Goal: Information Seeking & Learning: Learn about a topic

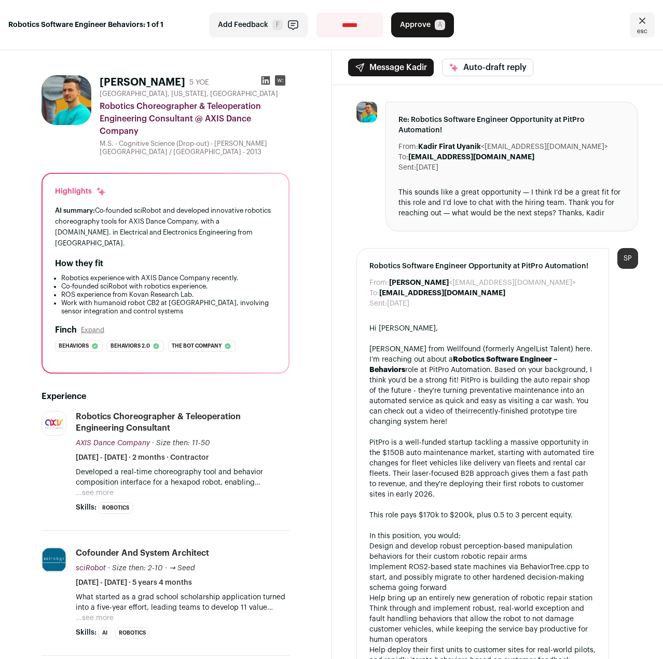
drag, startPoint x: 282, startPoint y: 153, endPoint x: 201, endPoint y: 150, distance: 81.5
click at [201, 150] on div "M.S. - Cognitive Science (Drop-out) - [PERSON_NAME][GEOGRAPHIC_DATA] / [GEOGRAP…" at bounding box center [195, 148] width 190 height 17
click at [188, 154] on div "M.S. - Cognitive Science (Drop-out) - [PERSON_NAME][GEOGRAPHIC_DATA] / [GEOGRAP…" at bounding box center [195, 148] width 190 height 17
drag, startPoint x: 164, startPoint y: 239, endPoint x: 176, endPoint y: 245, distance: 13.7
click at [176, 245] on div "AI summary: Co-founded sciRobot and developed innovative robotics choreography …" at bounding box center [165, 227] width 221 height 44
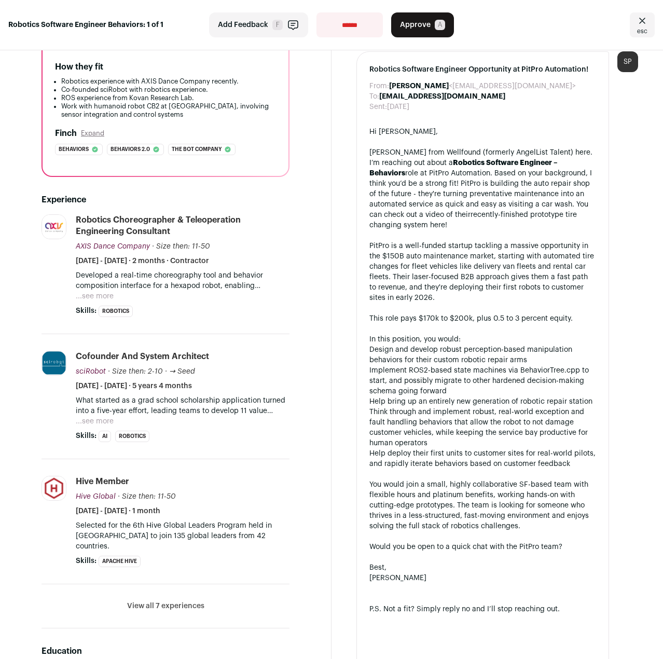
scroll to position [259, 0]
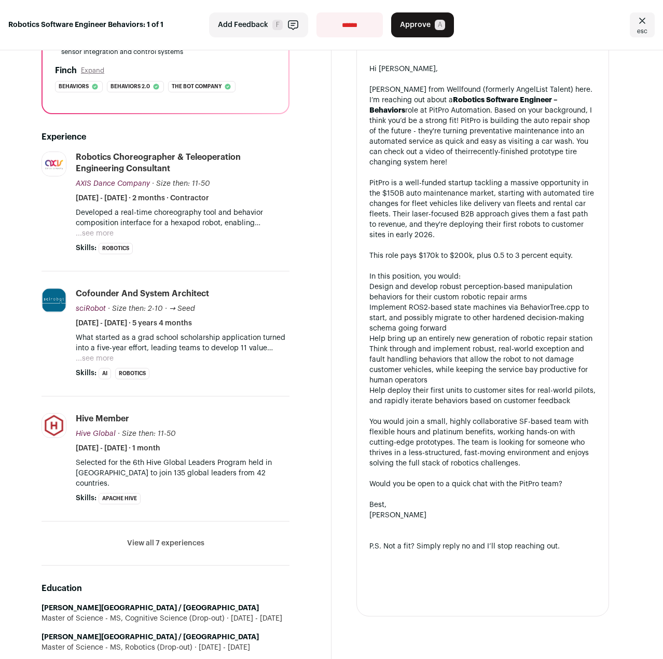
click at [107, 237] on button "...see more" at bounding box center [95, 233] width 38 height 10
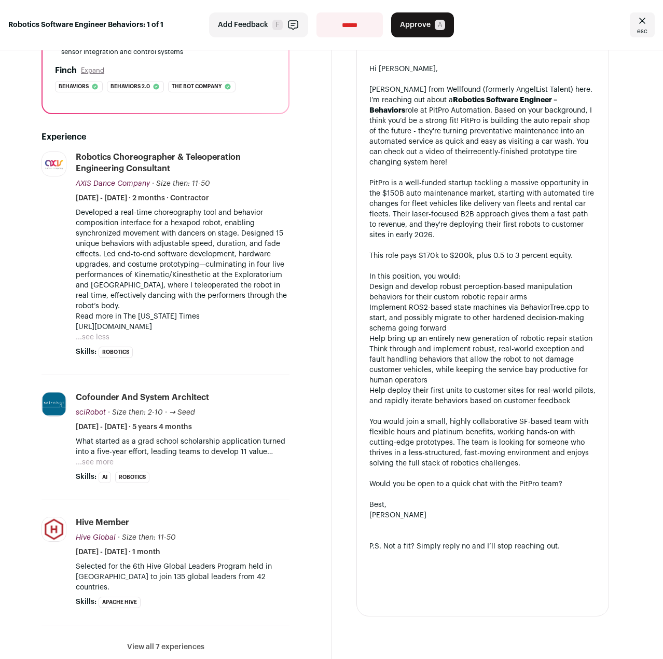
drag, startPoint x: 246, startPoint y: 347, endPoint x: 277, endPoint y: 333, distance: 33.2
click at [277, 333] on div "Developed a real-time choreography tool and behavior composition interface for …" at bounding box center [183, 275] width 214 height 135
drag, startPoint x: 233, startPoint y: 301, endPoint x: 276, endPoint y: 334, distance: 54.1
click at [276, 332] on div "Developed a real-time choreography tool and behavior composition interface for …" at bounding box center [183, 270] width 214 height 125
click at [276, 332] on p "Read more in The [US_STATE] Times [URL][DOMAIN_NAME]" at bounding box center [183, 321] width 214 height 21
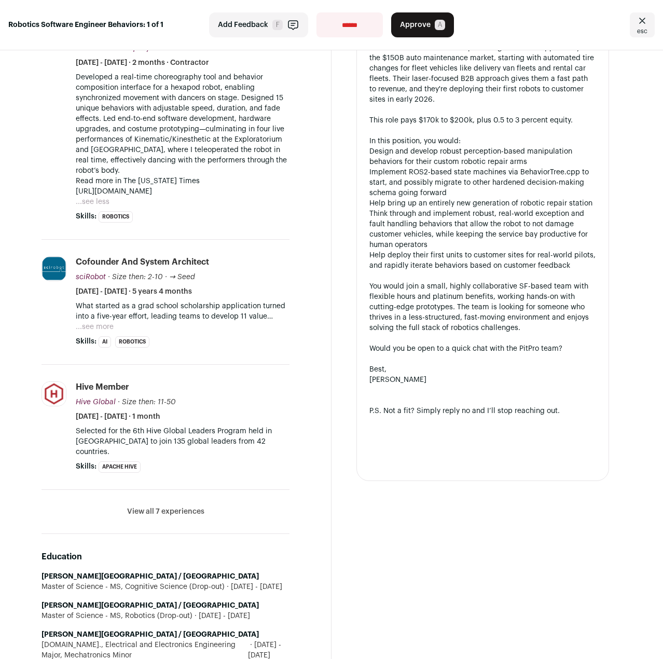
scroll to position [396, 0]
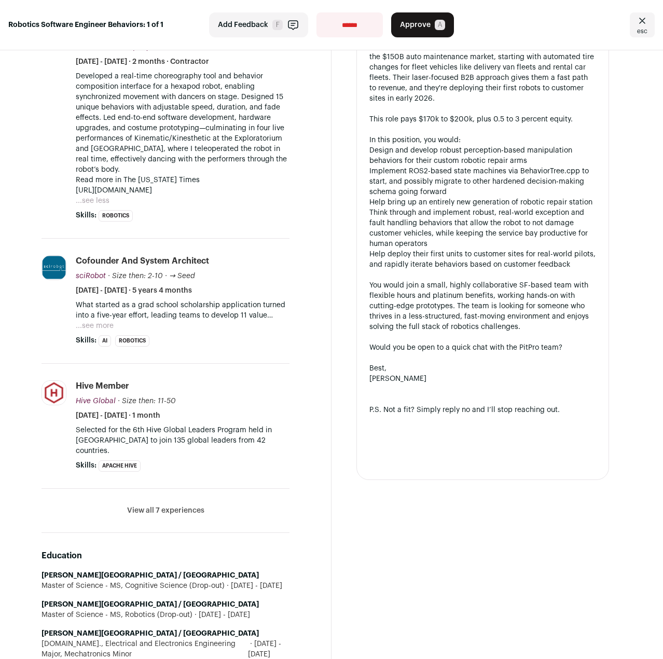
click at [110, 331] on button "...see more" at bounding box center [95, 326] width 38 height 10
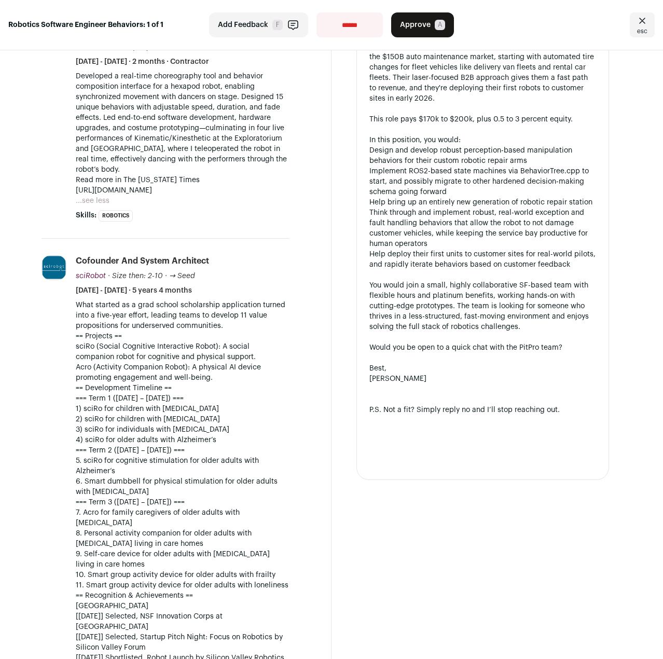
drag, startPoint x: 277, startPoint y: 307, endPoint x: 262, endPoint y: 347, distance: 43.2
click at [262, 347] on li "Cofounder and System Architect sciRobot sciRobot [DOMAIN_NAME] Add to company l…" at bounding box center [183, 529] width 214 height 548
click at [262, 347] on p "== Projects == sciRo (Social Cognitive Interactive Robot): A social companion r…" at bounding box center [183, 357] width 214 height 52
drag, startPoint x: 260, startPoint y: 339, endPoint x: 273, endPoint y: 339, distance: 12.5
click at [273, 331] on p "What started as a grad school scholarship application turned into a five-year e…" at bounding box center [183, 315] width 214 height 31
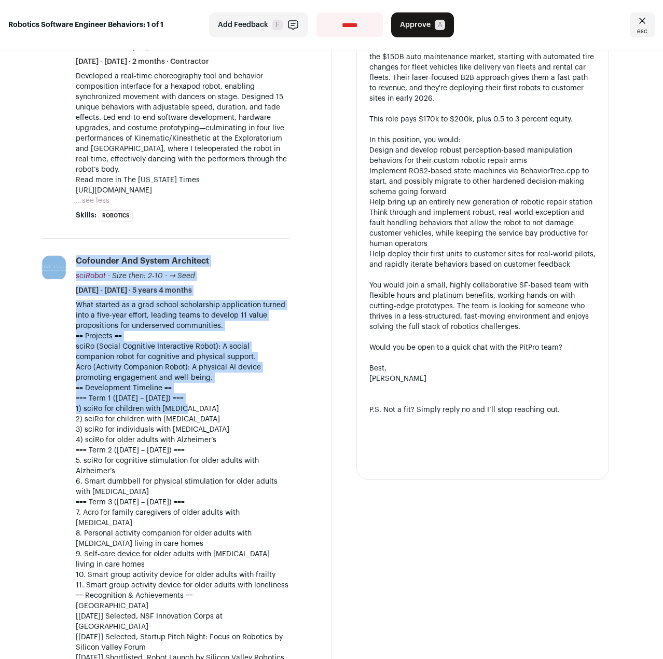
drag, startPoint x: 66, startPoint y: 356, endPoint x: 260, endPoint y: 415, distance: 202.9
click at [260, 415] on li "sciRobot [DOMAIN_NAME] Add to company list Public / Private Private Valuation U…" at bounding box center [166, 530] width 248 height 582
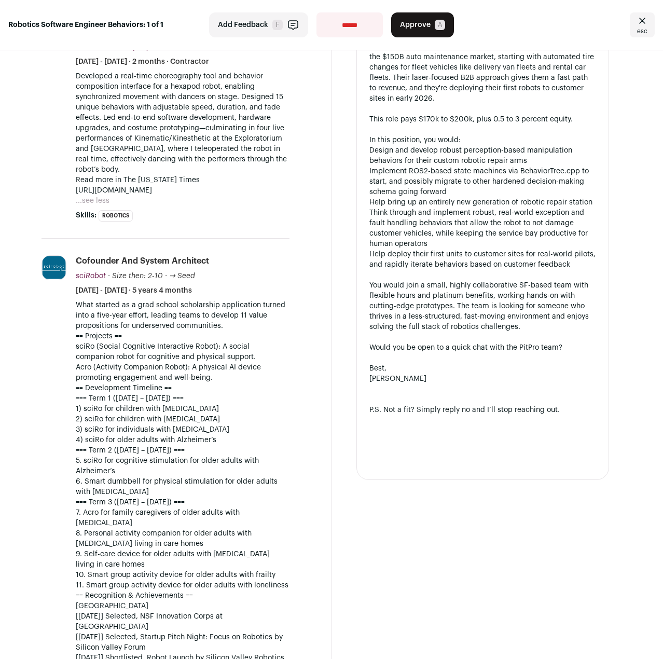
click at [240, 436] on p "== Development Timeline == === Term 1 ([DATE] – [DATE]) === 1) sciRo for childr…" at bounding box center [183, 414] width 214 height 62
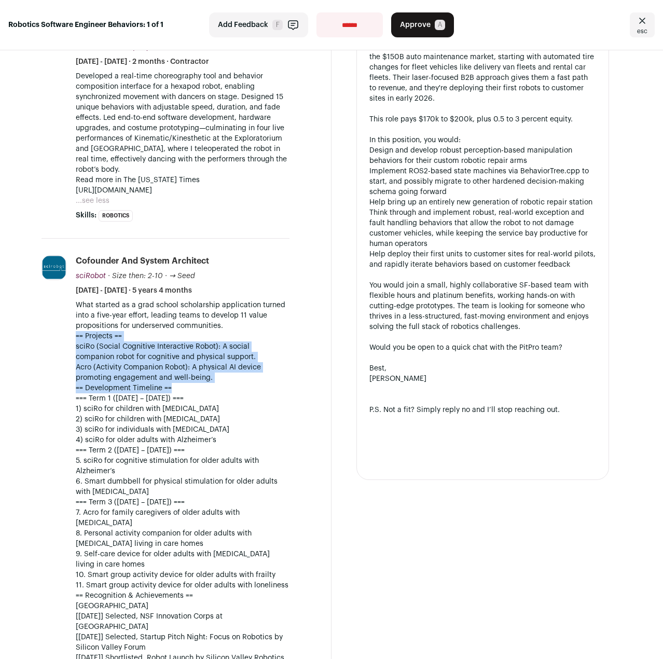
drag, startPoint x: 242, startPoint y: 348, endPoint x: 248, endPoint y: 401, distance: 53.7
click at [248, 401] on div "What started as a grad school scholarship application turned into a five-year e…" at bounding box center [183, 538] width 214 height 477
click at [248, 401] on p "== Development Timeline == === Term 1 ([DATE] – [DATE]) === 1) sciRo for childr…" at bounding box center [183, 414] width 214 height 62
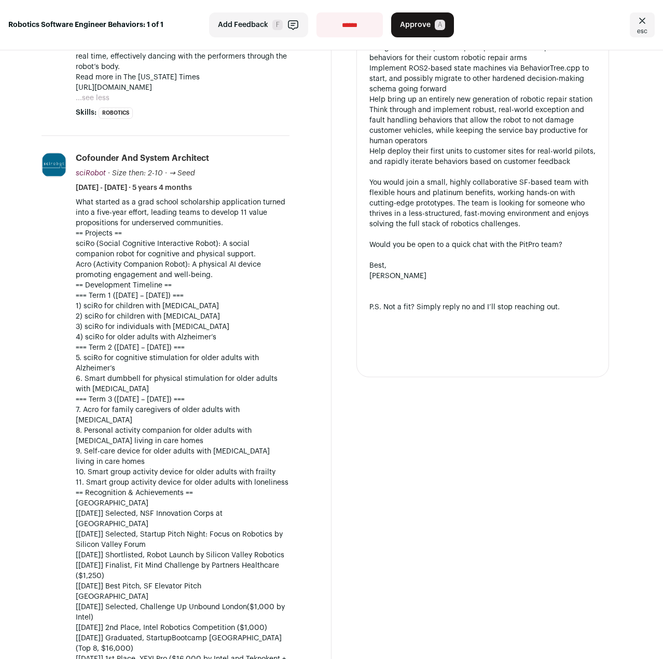
scroll to position [500, 0]
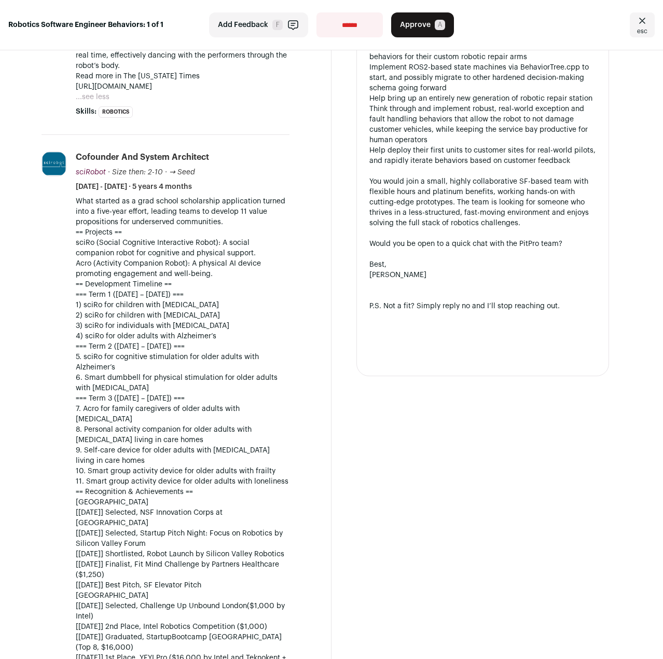
drag, startPoint x: 250, startPoint y: 339, endPoint x: 257, endPoint y: 293, distance: 47.3
click at [256, 299] on div "What started as a grad school scholarship application turned into a five-year e…" at bounding box center [183, 434] width 214 height 477
click at [243, 333] on p "== Development Timeline == === Term 1 ([DATE] – [DATE]) === 1) sciRo for childr…" at bounding box center [183, 310] width 214 height 62
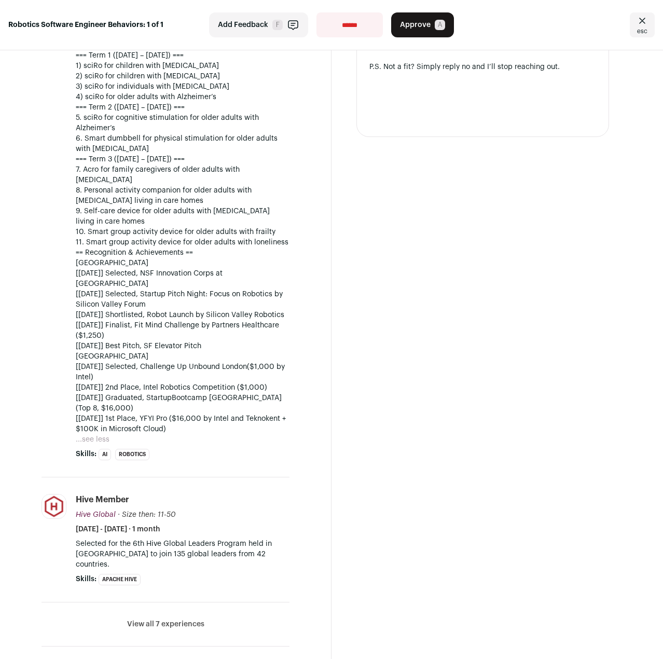
scroll to position [915, 0]
